Goal: Task Accomplishment & Management: Complete application form

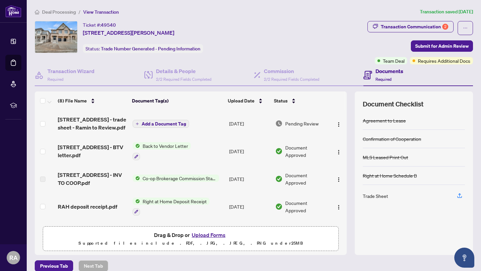
click at [162, 122] on span "Add a Document Tag" at bounding box center [164, 124] width 44 height 5
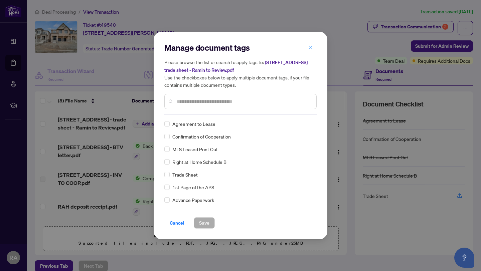
click at [311, 46] on icon "close" at bounding box center [310, 47] width 5 height 5
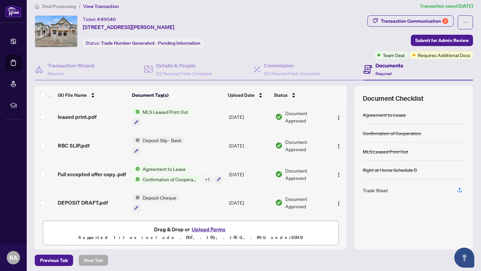
scroll to position [8, 0]
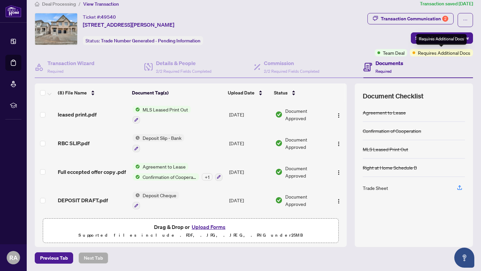
click at [437, 39] on div "Requires Additional Docs" at bounding box center [441, 39] width 50 height 11
click at [450, 54] on span "Requires Additional Docs" at bounding box center [444, 52] width 52 height 7
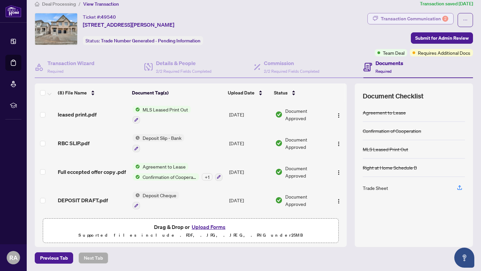
click at [418, 20] on div "Transaction Communication 2" at bounding box center [414, 18] width 67 height 11
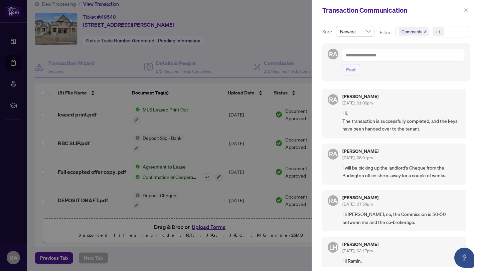
click at [228, 39] on div at bounding box center [240, 135] width 481 height 271
click at [465, 9] on icon "close" at bounding box center [466, 10] width 5 height 5
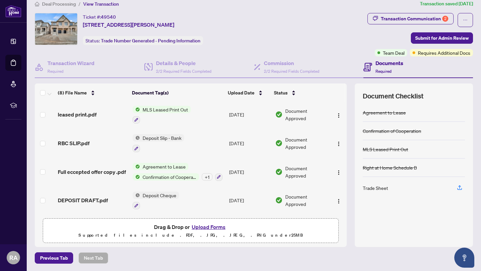
click at [384, 65] on h4 "Documents" at bounding box center [390, 63] width 28 height 8
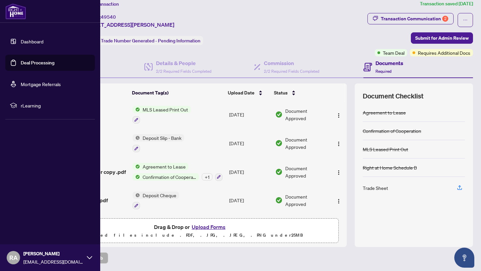
click at [35, 42] on link "Dashboard" at bounding box center [32, 41] width 23 height 6
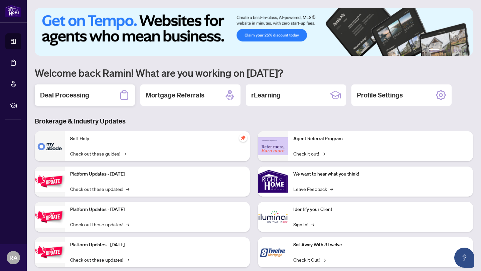
click at [89, 92] on h2 "Deal Processing" at bounding box center [64, 95] width 49 height 9
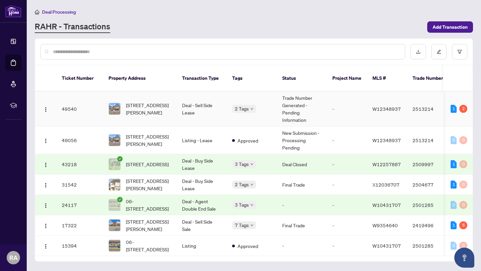
click at [180, 99] on td "Deal - Sell Side Lease" at bounding box center [202, 109] width 50 height 35
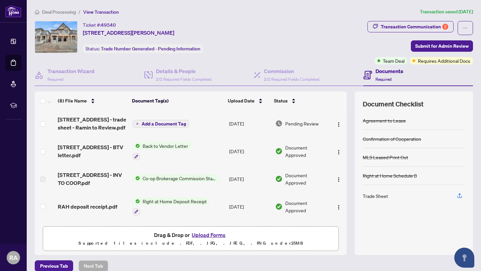
click at [389, 73] on h4 "Documents" at bounding box center [390, 71] width 28 height 8
click at [156, 122] on span "Add a Document Tag" at bounding box center [164, 124] width 44 height 5
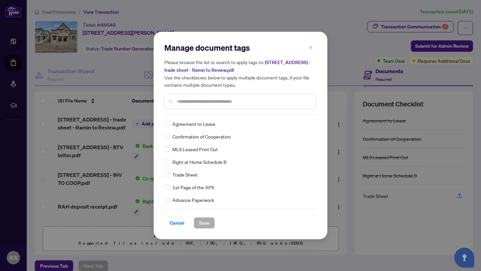
click at [312, 45] on span "button" at bounding box center [310, 47] width 5 height 11
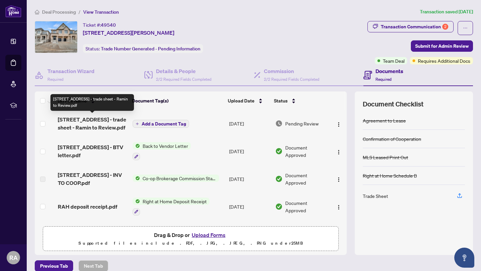
click at [103, 124] on span "[STREET_ADDRESS] - trade sheet - Ramin to Review.pdf" at bounding box center [92, 124] width 69 height 16
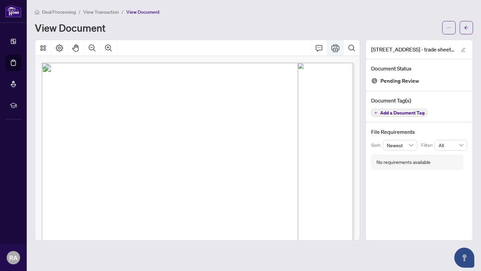
click at [336, 47] on icon "Print" at bounding box center [335, 48] width 8 height 8
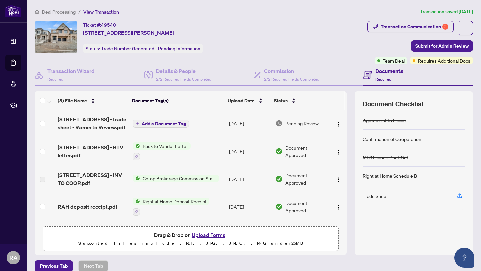
scroll to position [113, 0]
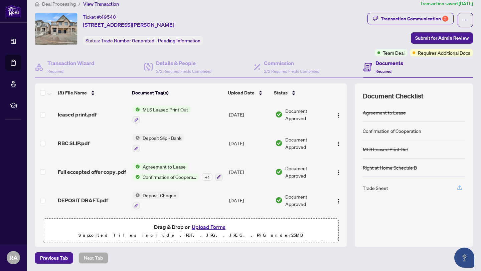
click at [460, 187] on icon "button" at bounding box center [460, 188] width 6 height 6
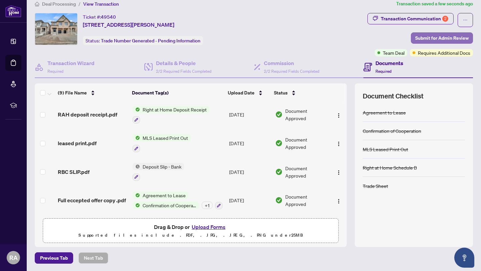
click at [442, 38] on span "Submit for Admin Review" at bounding box center [441, 38] width 53 height 11
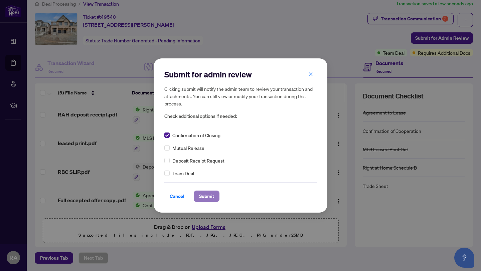
click at [207, 195] on span "Submit" at bounding box center [206, 196] width 15 height 11
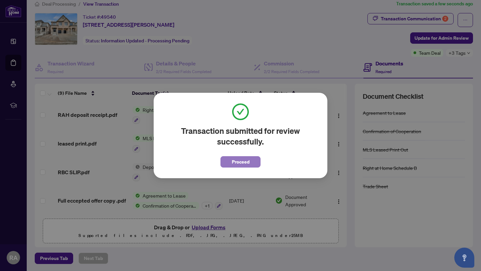
click at [238, 164] on span "Proceed" at bounding box center [241, 162] width 18 height 11
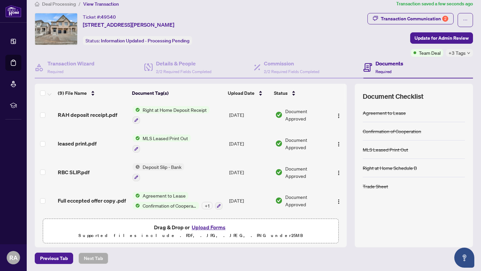
scroll to position [0, 0]
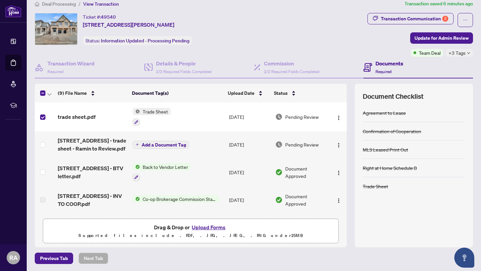
click at [151, 114] on span "Trade Sheet" at bounding box center [155, 111] width 31 height 7
click at [146, 144] on span "Trade Sheet" at bounding box center [136, 143] width 31 height 7
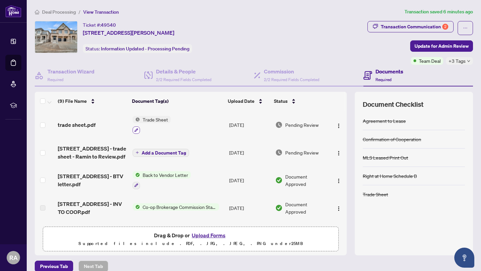
click at [135, 129] on icon "button" at bounding box center [136, 130] width 4 height 4
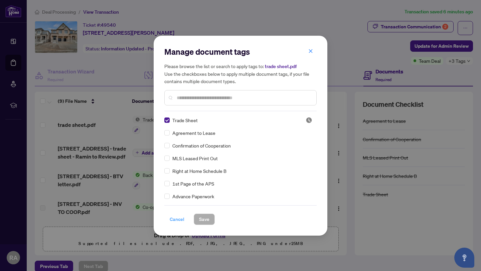
click at [170, 221] on span "Cancel" at bounding box center [177, 219] width 15 height 11
